Goal: Task Accomplishment & Management: Complete application form

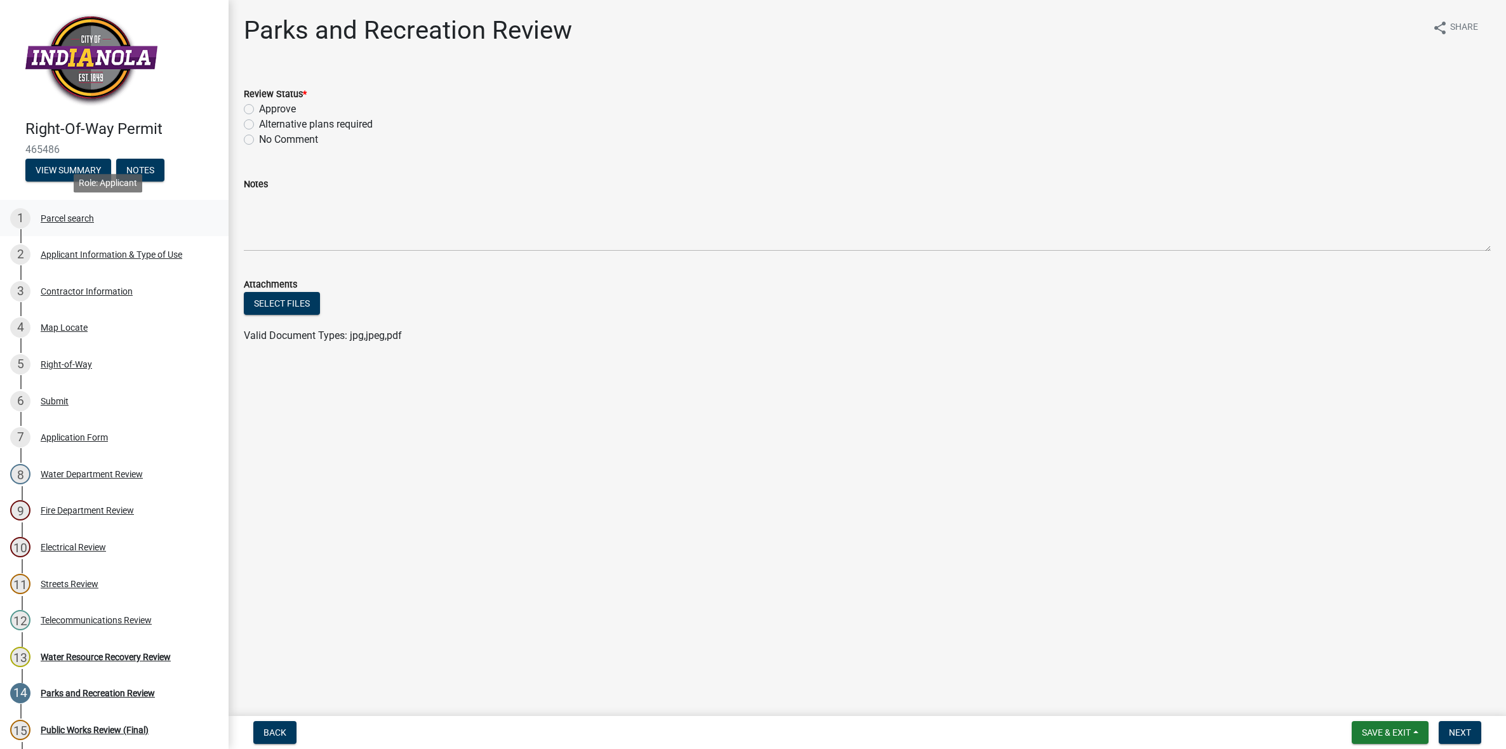
click at [57, 214] on div "Parcel search" at bounding box center [67, 218] width 53 height 9
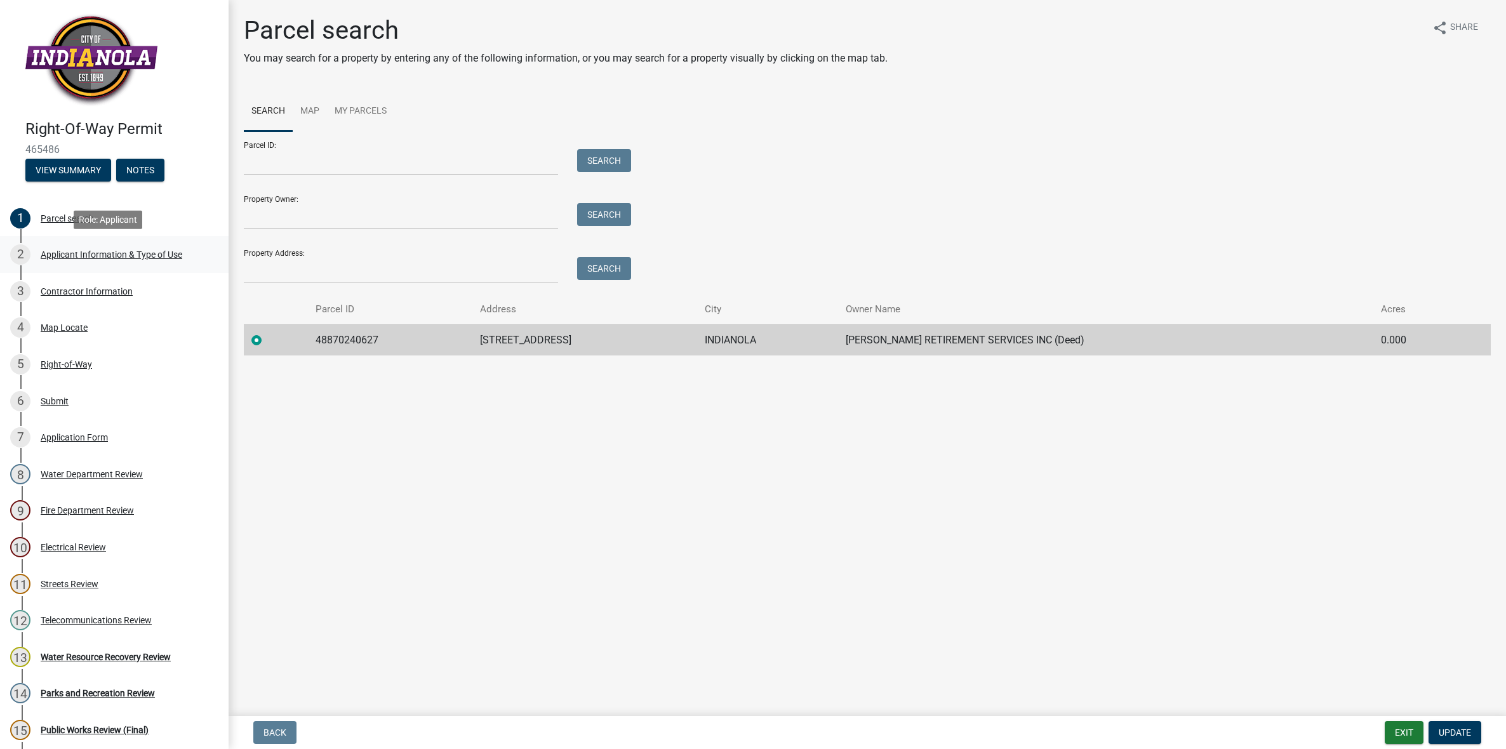
click at [71, 254] on div "Applicant Information & Type of Use" at bounding box center [112, 254] width 142 height 9
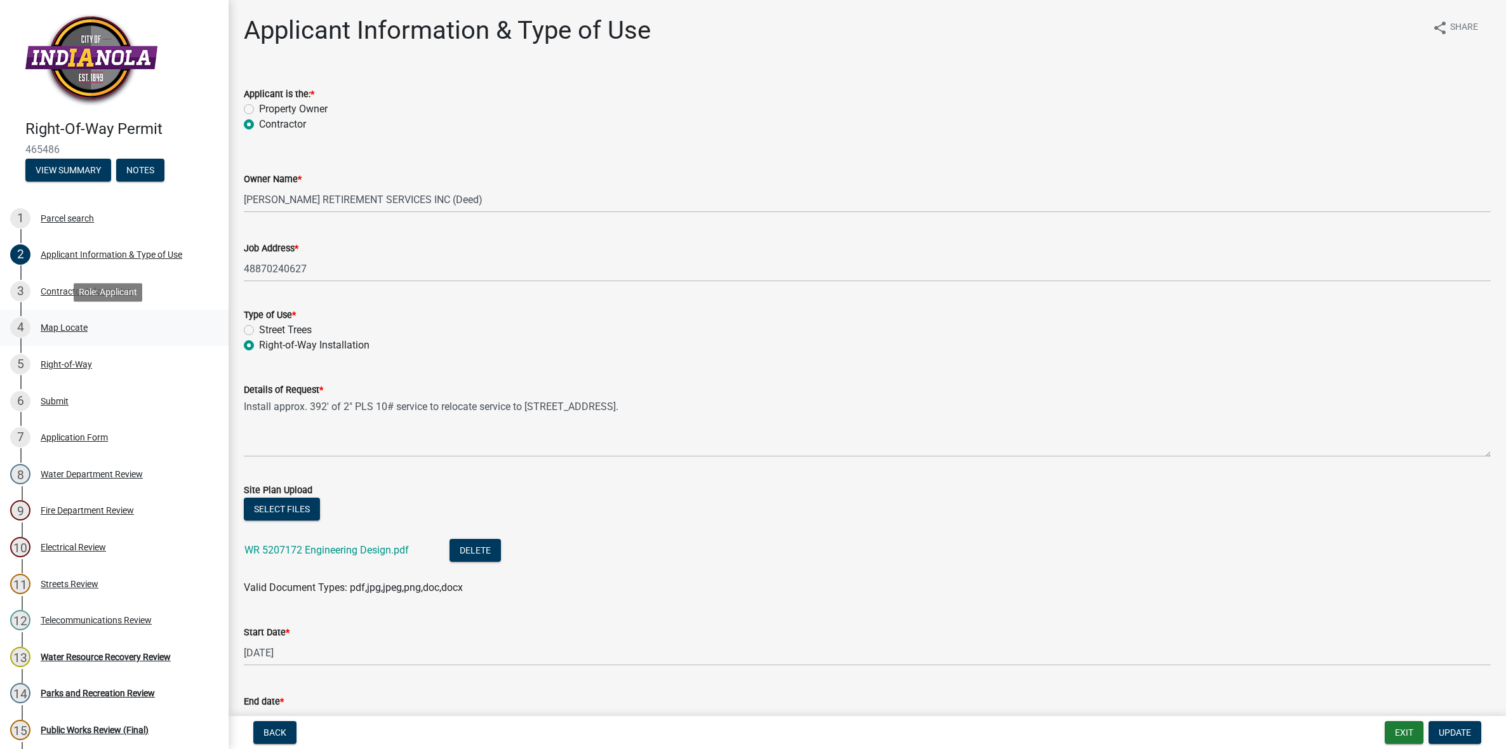
click at [62, 330] on div "Map Locate" at bounding box center [64, 327] width 47 height 9
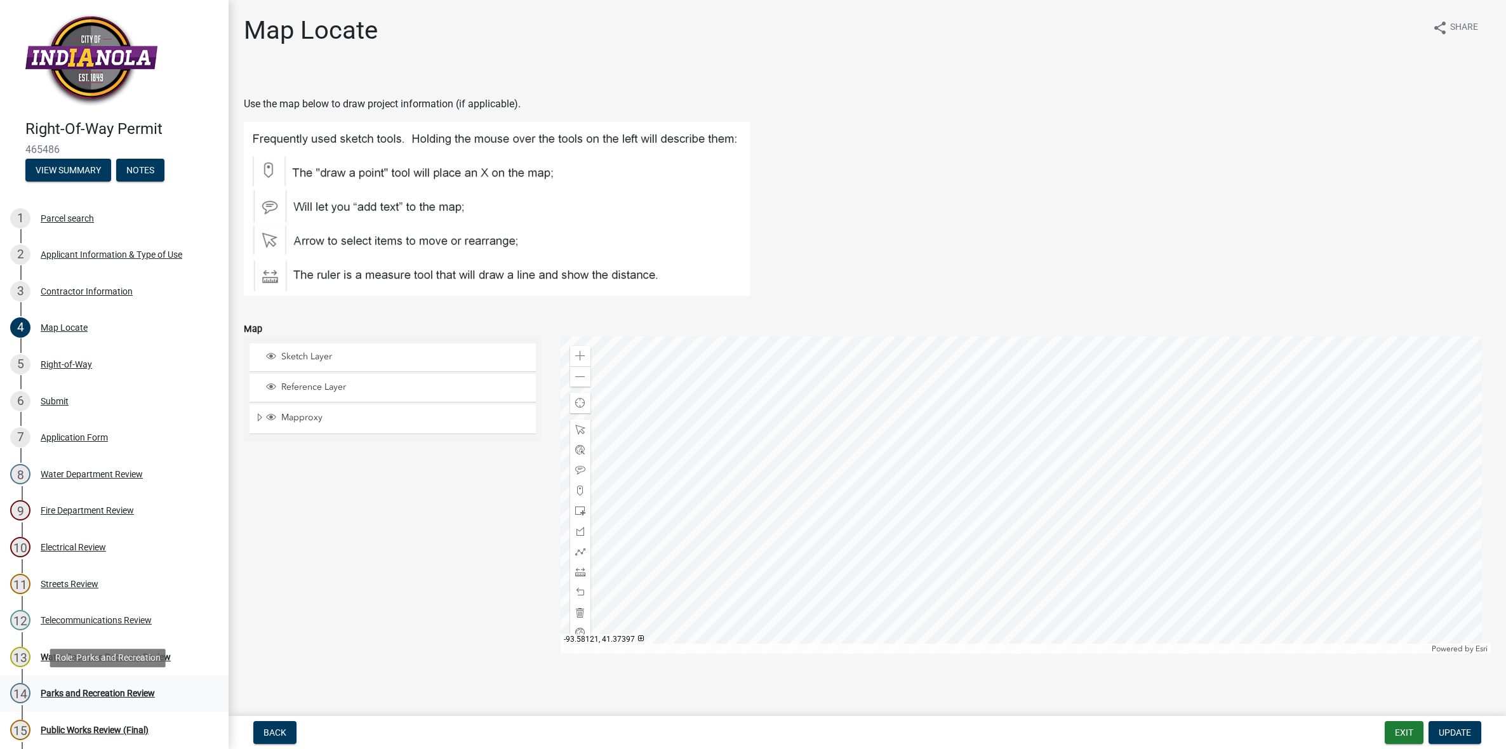
click at [102, 693] on div "Parks and Recreation Review" at bounding box center [98, 693] width 114 height 9
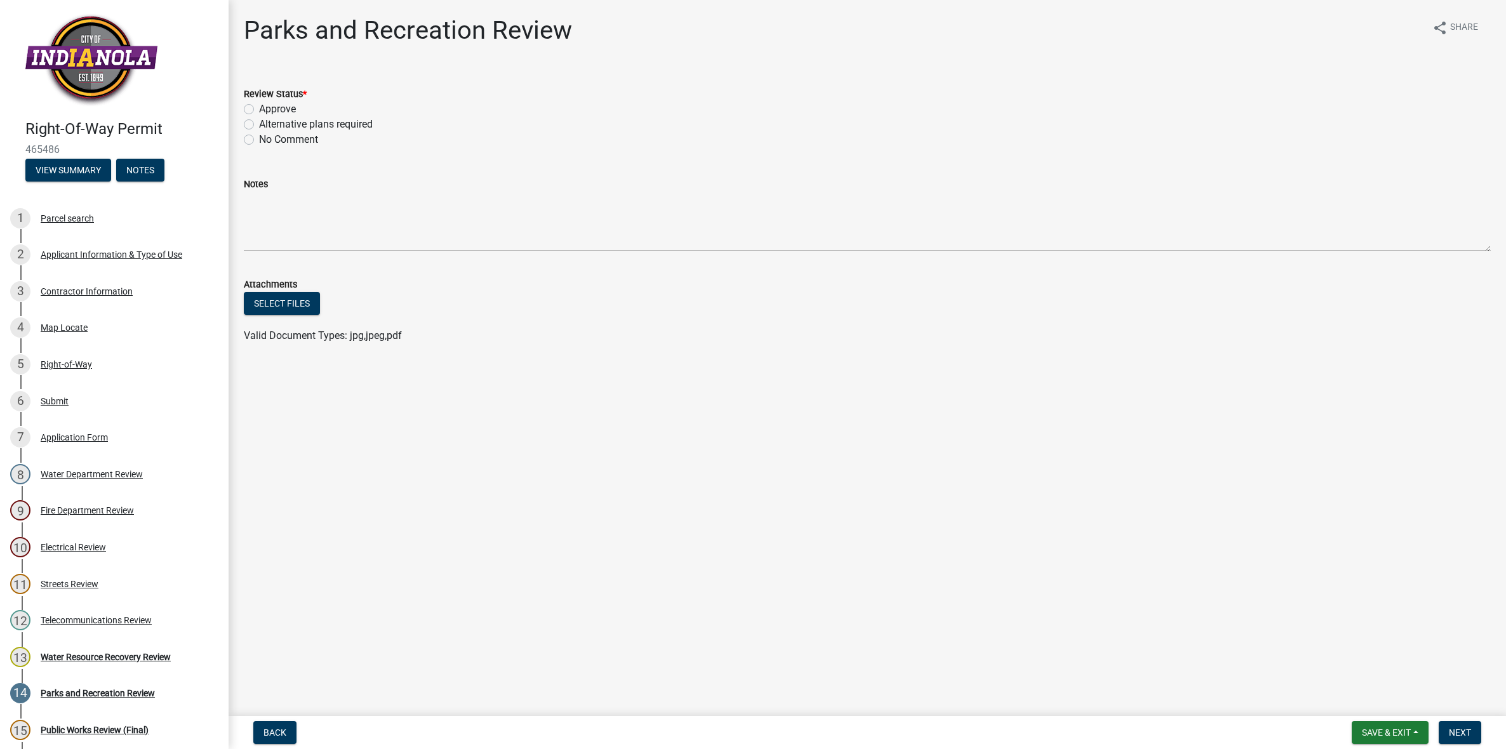
click at [259, 108] on label "Approve" at bounding box center [277, 109] width 37 height 15
click at [259, 108] on input "Approve" at bounding box center [263, 106] width 8 height 8
radio input "true"
click at [1463, 733] on span "Next" at bounding box center [1460, 733] width 22 height 10
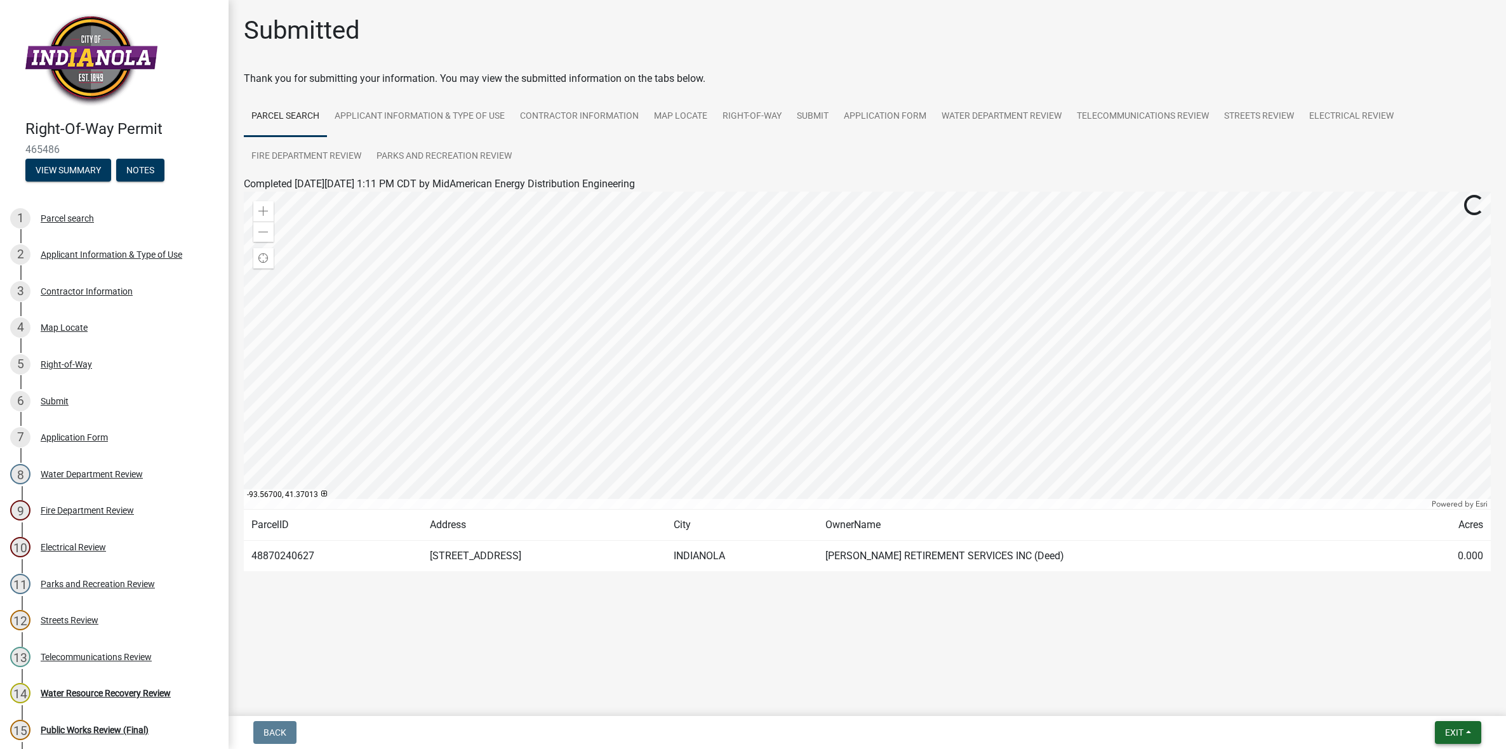
click at [1456, 734] on span "Exit" at bounding box center [1454, 733] width 18 height 10
click at [1426, 696] on button "Save & Exit" at bounding box center [1431, 700] width 102 height 30
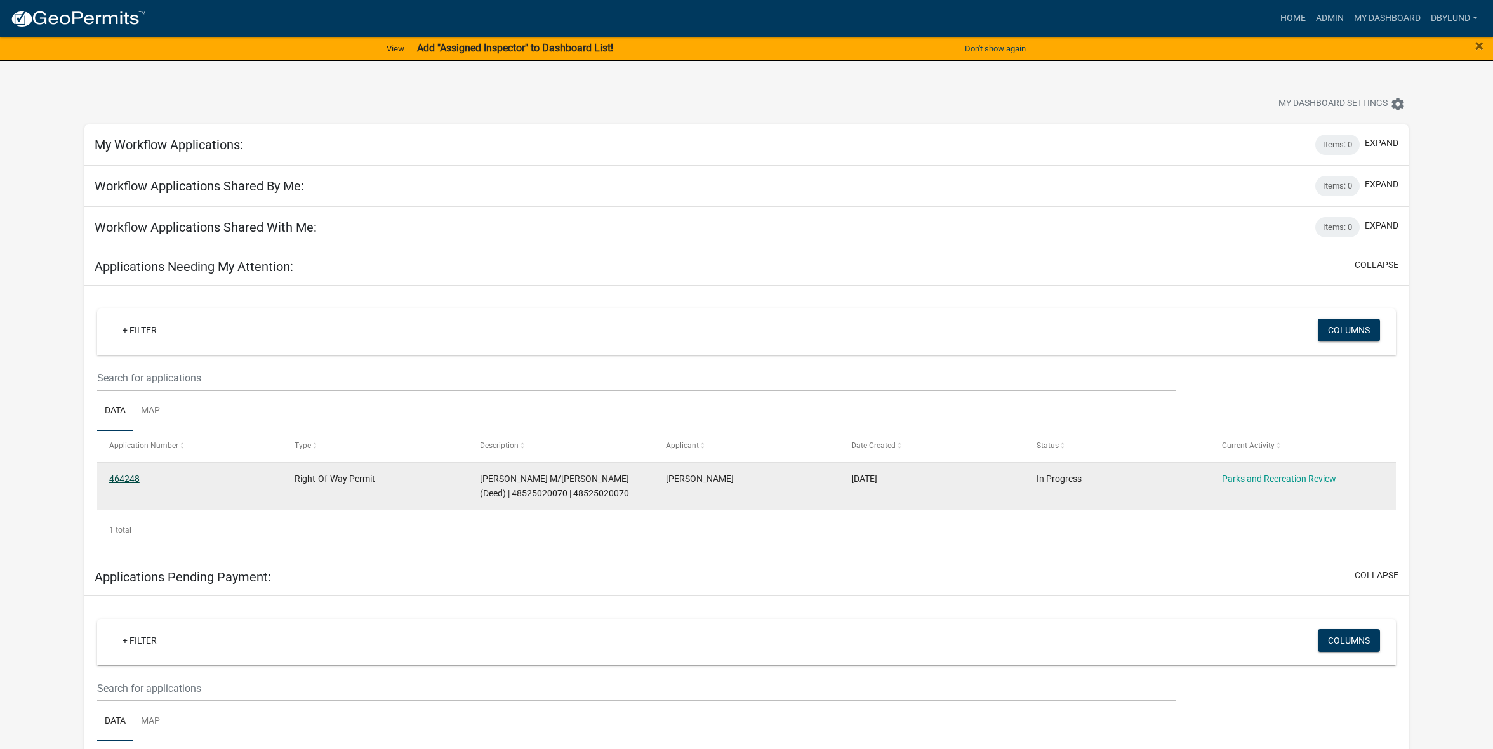
click at [128, 476] on link "464248" at bounding box center [124, 479] width 30 height 10
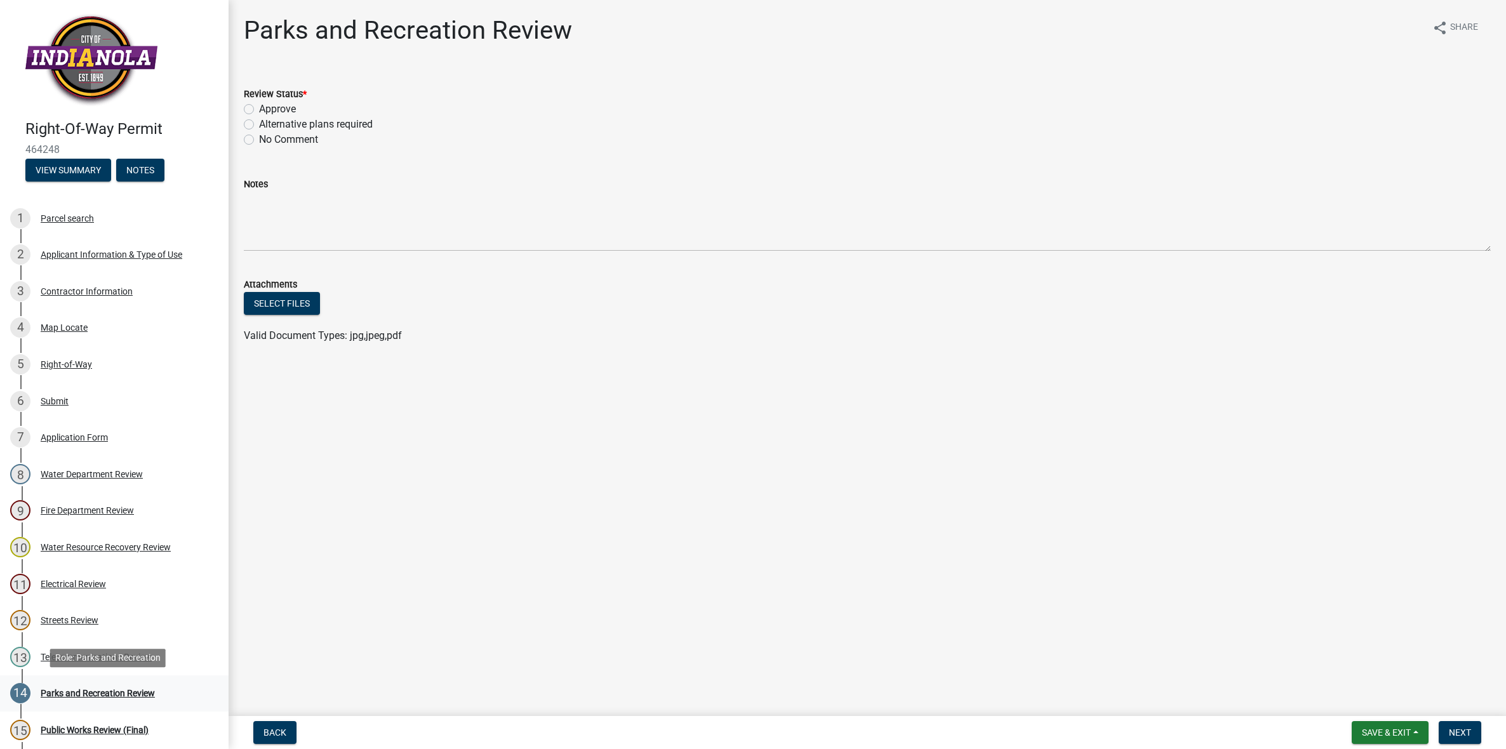
click at [112, 695] on div "Parks and Recreation Review" at bounding box center [98, 693] width 114 height 9
click at [1455, 728] on span "Next" at bounding box center [1460, 733] width 22 height 10
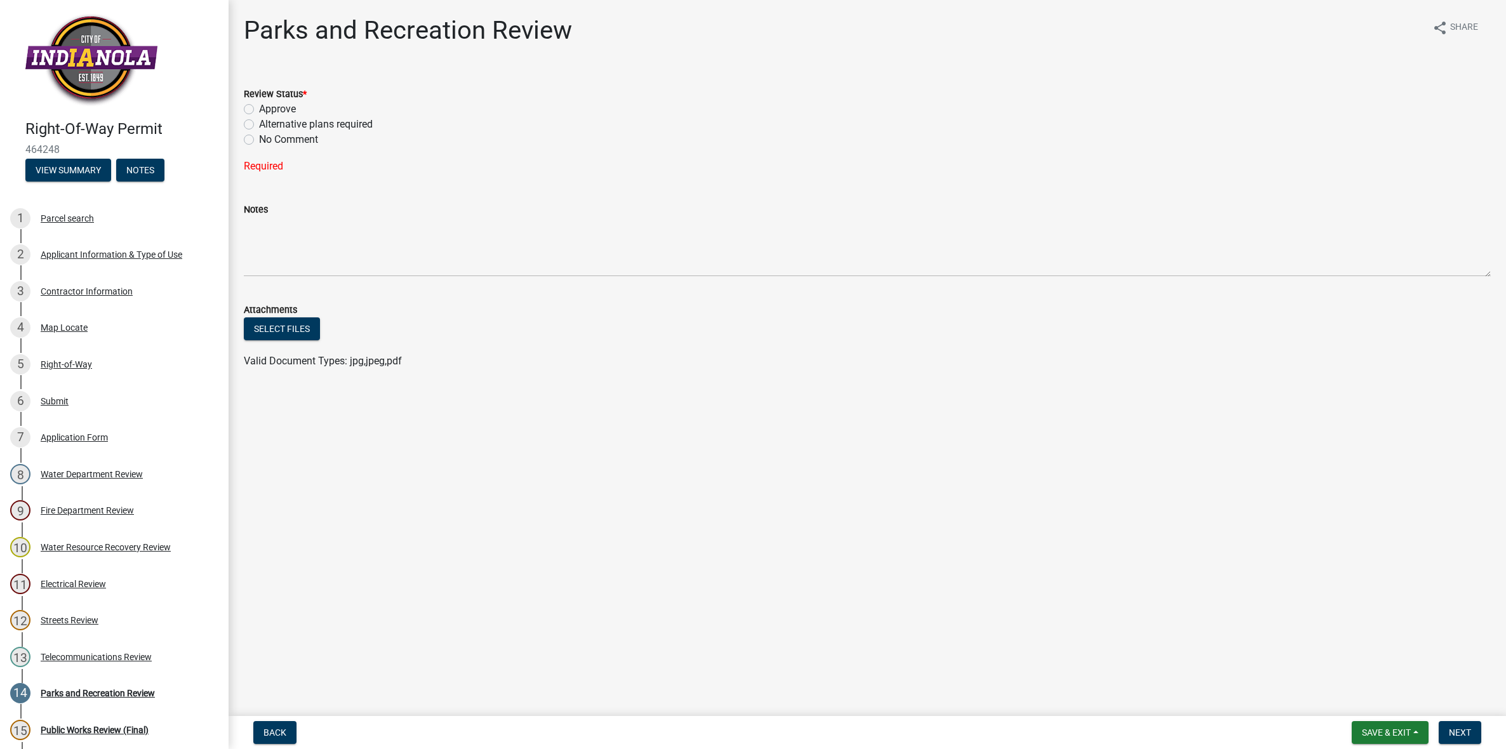
click at [259, 110] on label "Approve" at bounding box center [277, 109] width 37 height 15
click at [259, 110] on input "Approve" at bounding box center [263, 106] width 8 height 8
radio input "true"
click at [1462, 731] on span "Next" at bounding box center [1460, 733] width 22 height 10
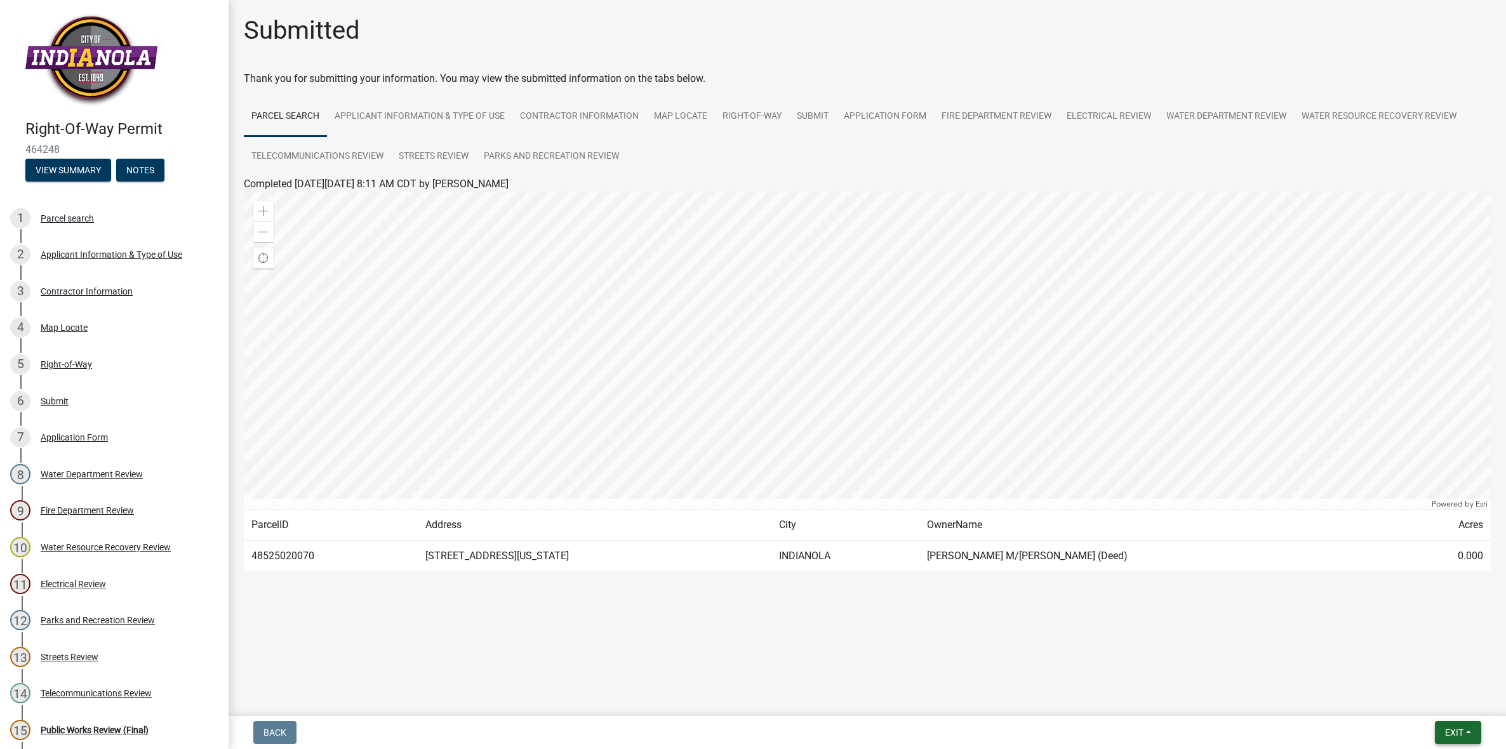
click at [1453, 729] on span "Exit" at bounding box center [1454, 733] width 18 height 10
click at [1427, 707] on button "Save & Exit" at bounding box center [1431, 700] width 102 height 30
